Goal: Communication & Community: Answer question/provide support

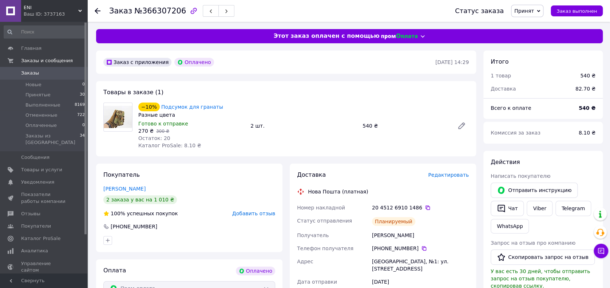
click at [599, 244] on button "Чат с покупателем" at bounding box center [600, 251] width 15 height 15
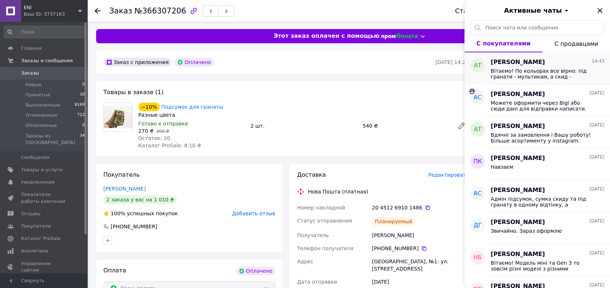
click at [569, 67] on div "Вітаємо! По кольорах все вірно: під гранати - мультикам, а скид - піксель? В од…" at bounding box center [546, 73] width 113 height 13
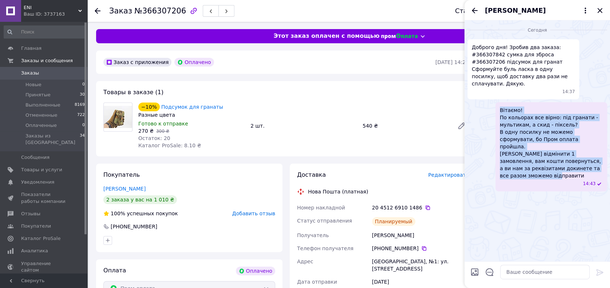
drag, startPoint x: 562, startPoint y: 164, endPoint x: 497, endPoint y: 105, distance: 88.3
click at [497, 105] on div "Вітаємо! По кольорах все вірно: під гранати - мультикам, а скид - піксель? В од…" at bounding box center [551, 146] width 112 height 89
copy span "Вітаємо! По кольорах все вірно: під гранати - мультикам, а скид - піксель? В од…"
click at [599, 11] on icon "Закрыть" at bounding box center [599, 10] width 5 height 5
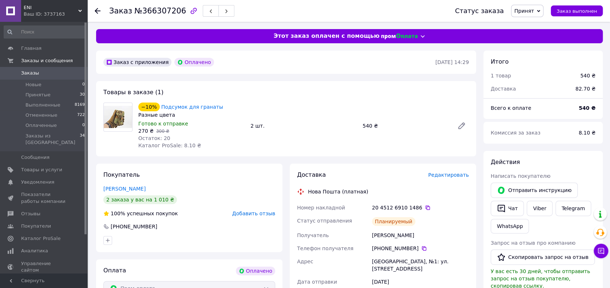
click at [99, 7] on div at bounding box center [98, 10] width 6 height 7
